Goal: Task Accomplishment & Management: Complete application form

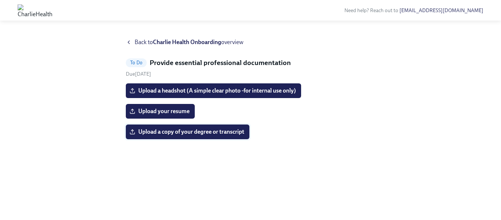
click at [182, 131] on span "Upload a copy of your degree or transcript" at bounding box center [187, 131] width 113 height 7
click at [0, 0] on input "Upload a copy of your degree or transcript" at bounding box center [0, 0] width 0 height 0
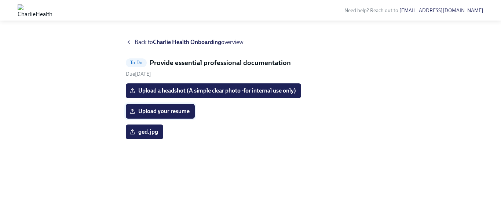
click at [168, 113] on span "Upload your resume" at bounding box center [160, 110] width 59 height 7
click at [0, 0] on input "Upload your resume" at bounding box center [0, 0] width 0 height 0
click at [170, 89] on span "Upload a headshot (A simple clear photo -for internal use only)" at bounding box center [213, 90] width 165 height 7
click at [0, 0] on input "Upload a headshot (A simple clear photo -for internal use only)" at bounding box center [0, 0] width 0 height 0
click at [172, 87] on span "Upload a headshot (A simple clear photo -for internal use only)" at bounding box center [213, 90] width 165 height 7
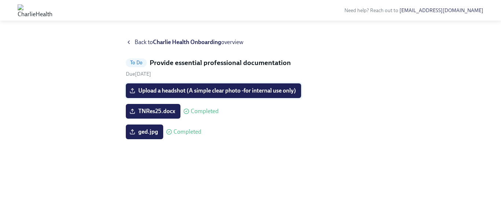
click at [0, 0] on input "Upload a headshot (A simple clear photo -for internal use only)" at bounding box center [0, 0] width 0 height 0
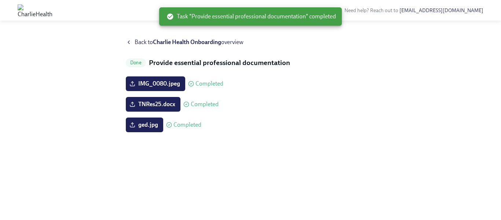
click at [135, 41] on span "Back to Charlie Health Onboarding overview" at bounding box center [189, 42] width 109 height 8
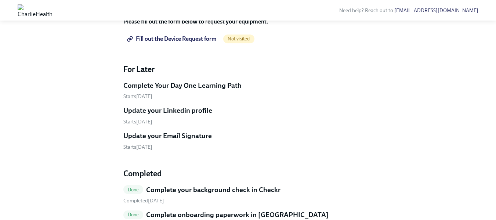
scroll to position [396, 0]
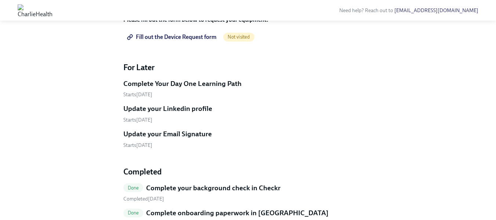
click at [192, 41] on span "Fill out the Device Request form" at bounding box center [172, 36] width 88 height 7
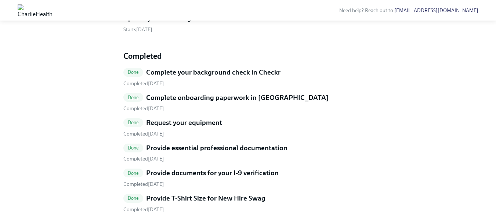
click at [318, 33] on div "Starts October 13th" at bounding box center [247, 29] width 249 height 7
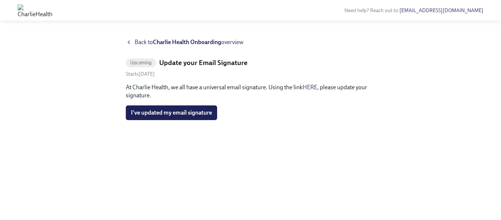
click at [131, 40] on icon at bounding box center [129, 42] width 6 height 6
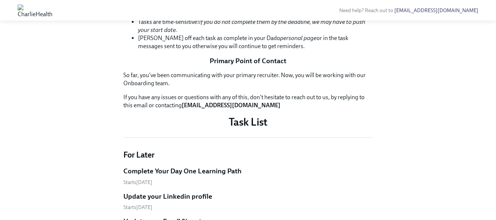
scroll to position [220, 0]
